Goal: Use online tool/utility: Utilize a website feature to perform a specific function

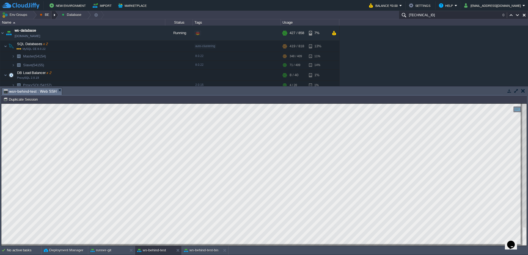
click at [57, 15] on div at bounding box center [54, 15] width 7 height 8
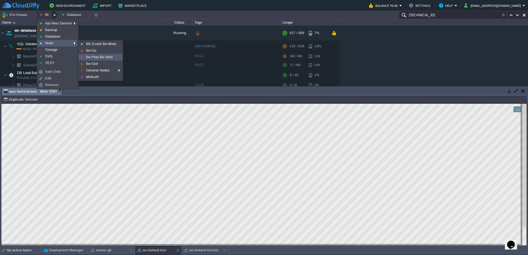
click at [103, 57] on span "Be-Plan Be Hind" at bounding box center [99, 57] width 26 height 4
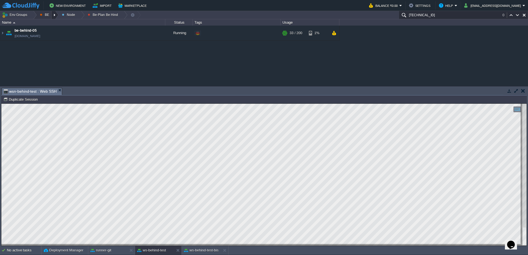
click at [54, 15] on div at bounding box center [54, 15] width 7 height 8
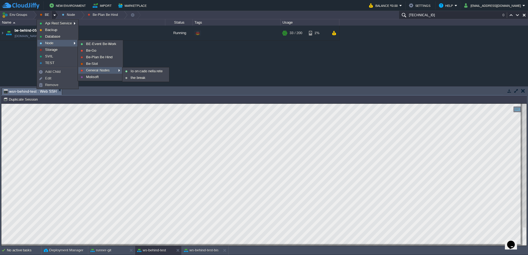
click at [101, 72] on span "General Nodes" at bounding box center [98, 70] width 24 height 4
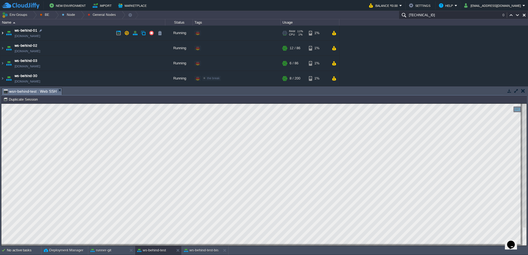
click at [1, 33] on img at bounding box center [2, 33] width 4 height 15
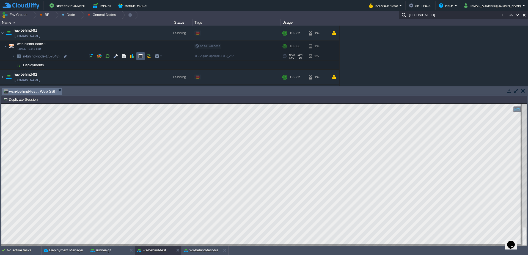
click at [138, 56] on button "button" at bounding box center [140, 56] width 5 height 5
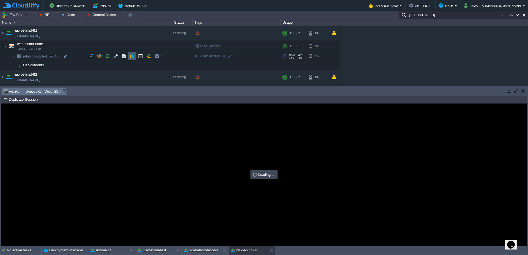
click at [131, 56] on button "button" at bounding box center [132, 56] width 5 height 5
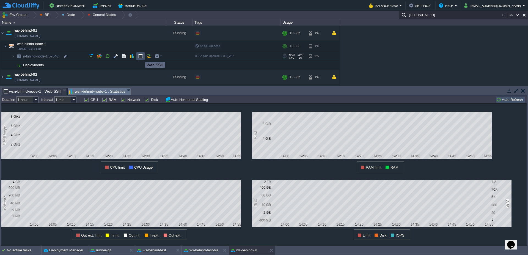
click at [141, 57] on button "button" at bounding box center [140, 56] width 5 height 5
type input "#000000"
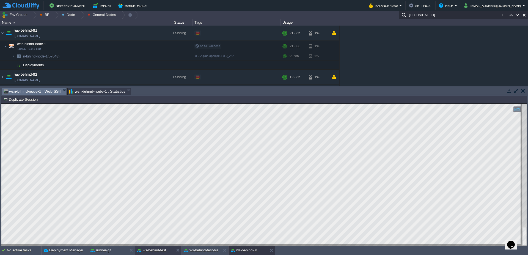
click at [152, 252] on button "ws-behind-test" at bounding box center [151, 249] width 29 height 5
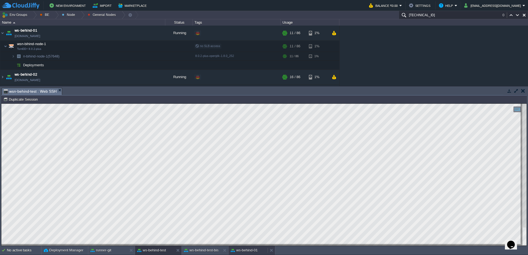
click at [249, 249] on button "ws-behind-01" at bounding box center [244, 249] width 27 height 5
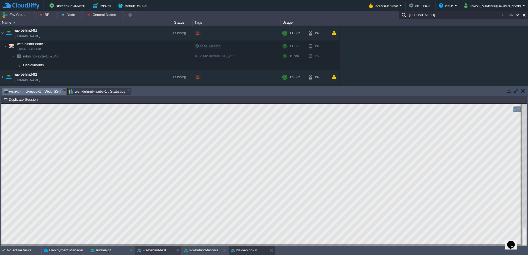
click at [154, 252] on button "ws-behind-test" at bounding box center [151, 249] width 29 height 5
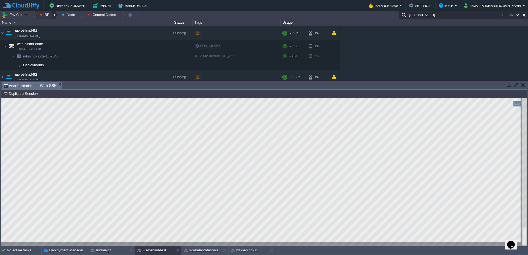
click at [55, 15] on div at bounding box center [54, 15] width 7 height 8
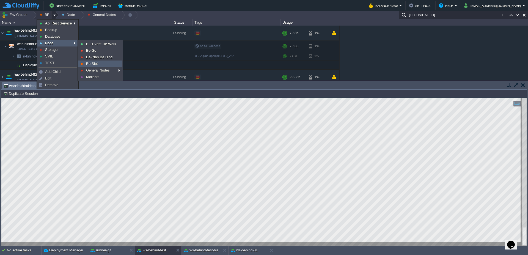
click at [92, 66] on link "Be-Slot" at bounding box center [100, 64] width 43 height 6
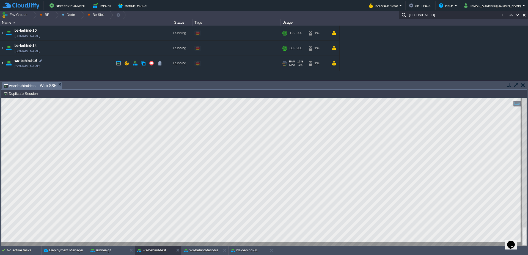
click at [2, 63] on img at bounding box center [2, 63] width 4 height 15
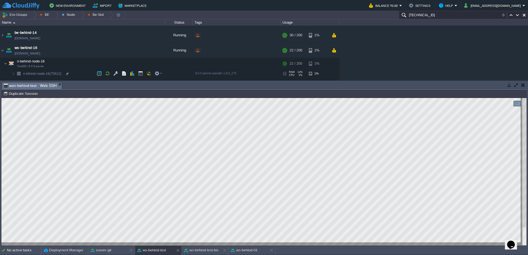
scroll to position [20, 0]
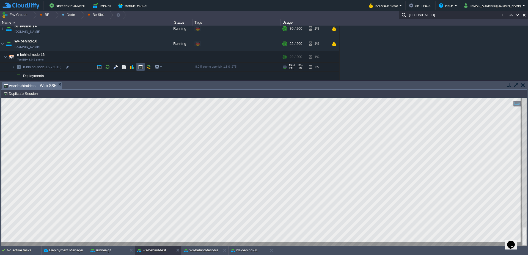
click at [140, 65] on button "button" at bounding box center [140, 66] width 5 height 5
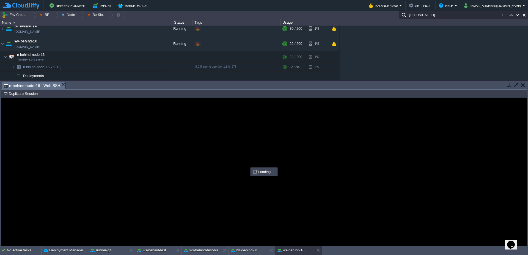
scroll to position [0, 0]
type input "#000000"
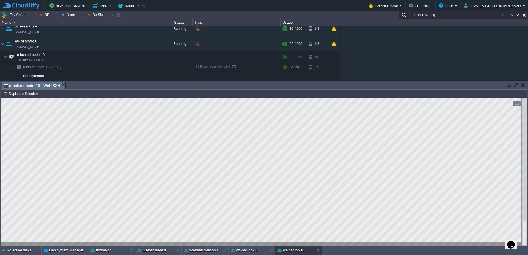
type textarea "CstPNAwpAbsolute"
click at [35, 15] on div at bounding box center [32, 15] width 7 height 8
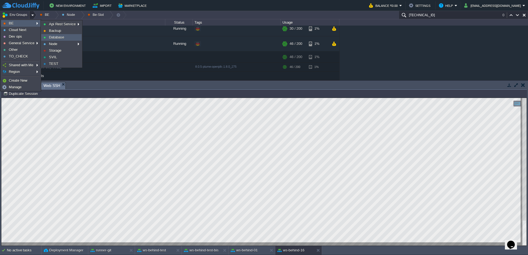
click at [57, 35] on link "Database" at bounding box center [61, 37] width 40 height 6
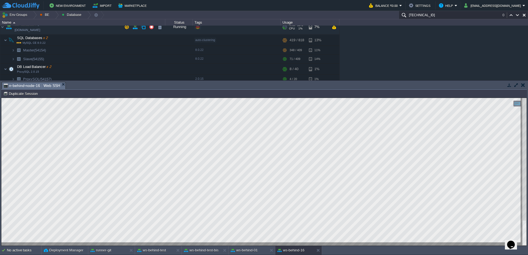
scroll to position [0, 0]
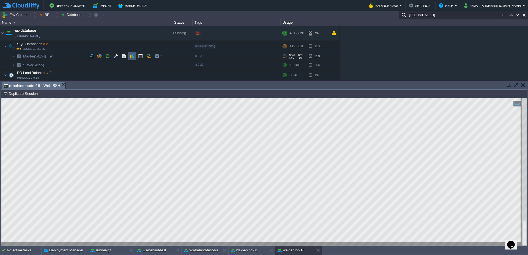
click at [132, 56] on button "button" at bounding box center [132, 56] width 5 height 5
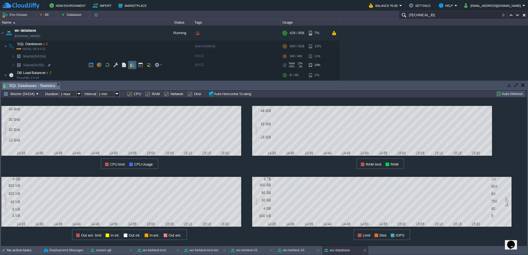
click at [130, 65] on td at bounding box center [132, 65] width 8 height 8
click at [310, 252] on div "ws-behind-16" at bounding box center [294, 250] width 39 height 9
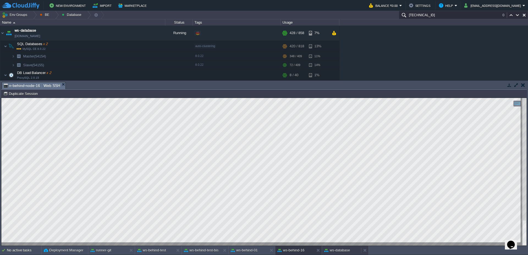
click at [341, 251] on button "ws-database" at bounding box center [337, 249] width 26 height 5
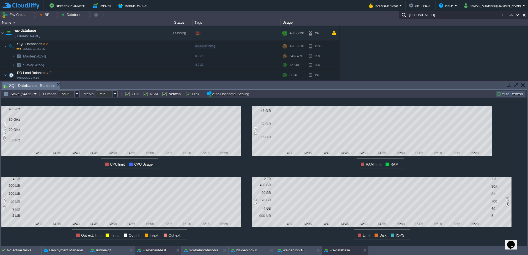
click at [140, 249] on button "ws-behind-test" at bounding box center [151, 249] width 29 height 5
